Goal: Find specific page/section: Find specific page/section

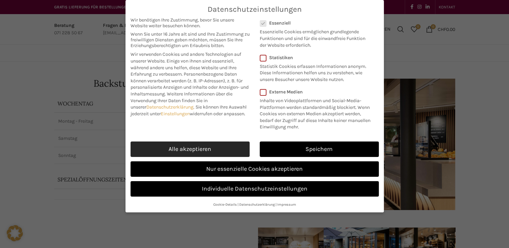
click at [201, 148] on link "Alle akzeptieren" at bounding box center [190, 149] width 119 height 15
checkbox input "true"
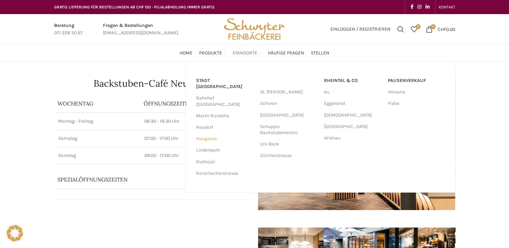
click at [202, 133] on link "Neugasse" at bounding box center [224, 138] width 57 height 11
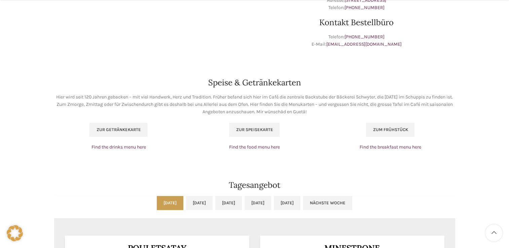
scroll to position [404, 0]
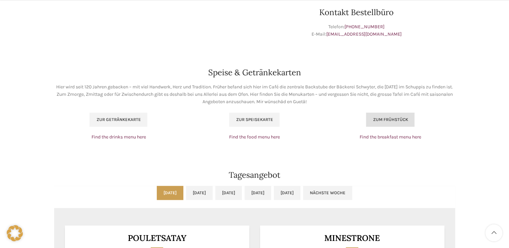
click at [394, 122] on span "Zum Frühstück" at bounding box center [390, 119] width 35 height 5
